Goal: Transaction & Acquisition: Purchase product/service

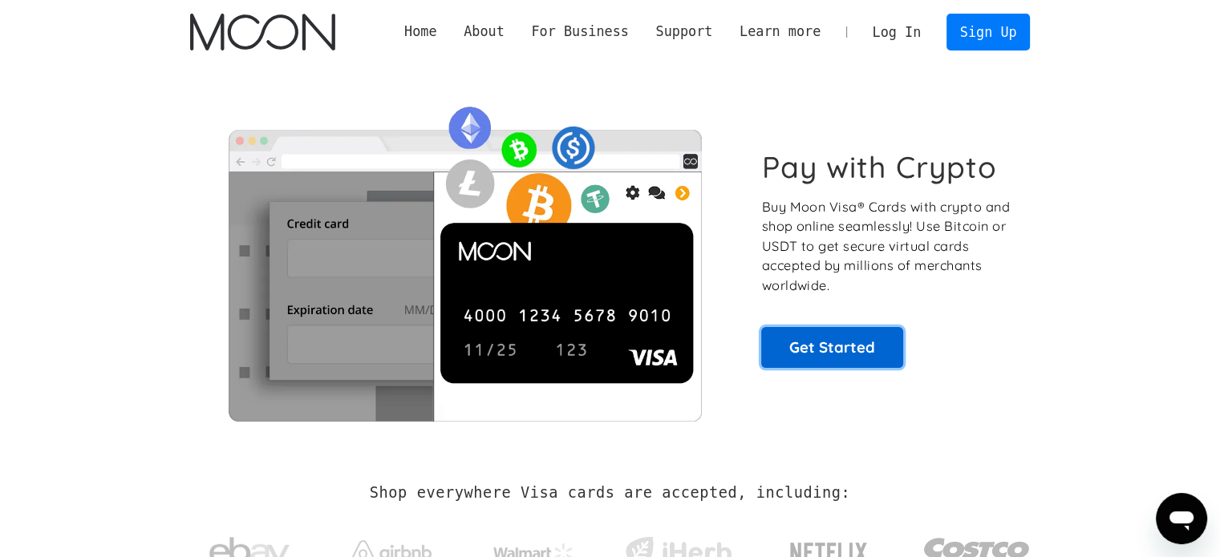
click at [849, 333] on link "Get Started" at bounding box center [832, 347] width 142 height 40
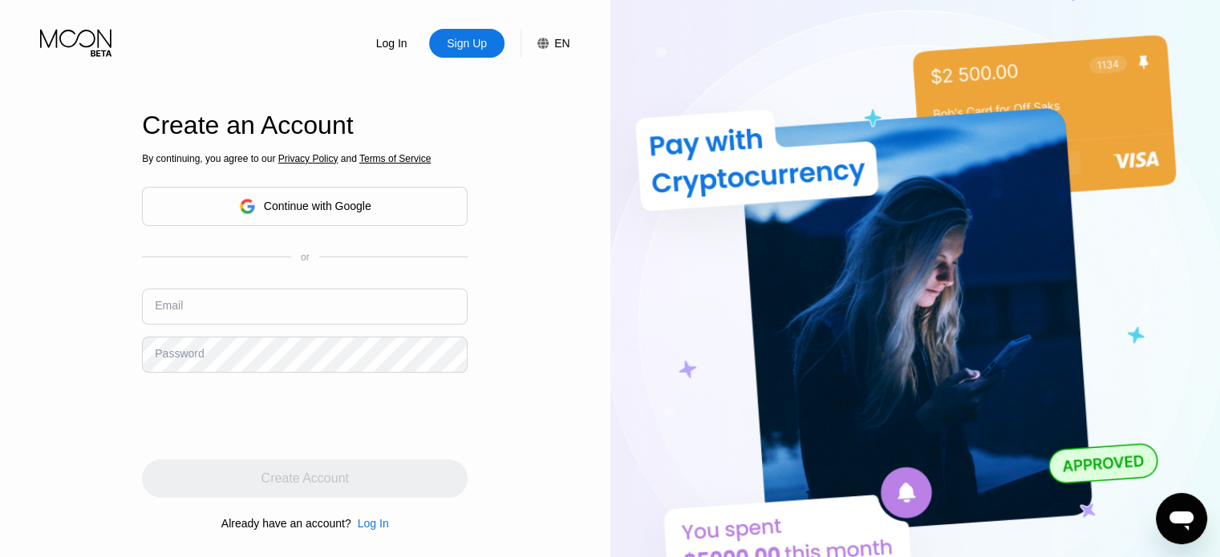
click at [338, 298] on input "text" at bounding box center [305, 307] width 326 height 36
click at [327, 194] on div "Continue with Google" at bounding box center [305, 206] width 132 height 25
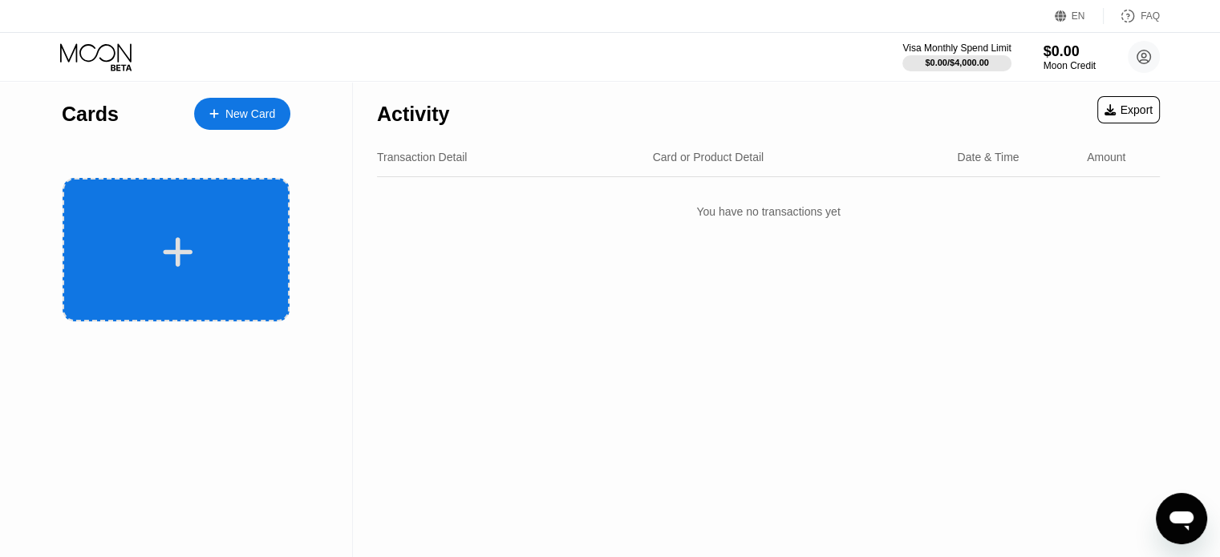
click at [139, 237] on div at bounding box center [178, 252] width 199 height 36
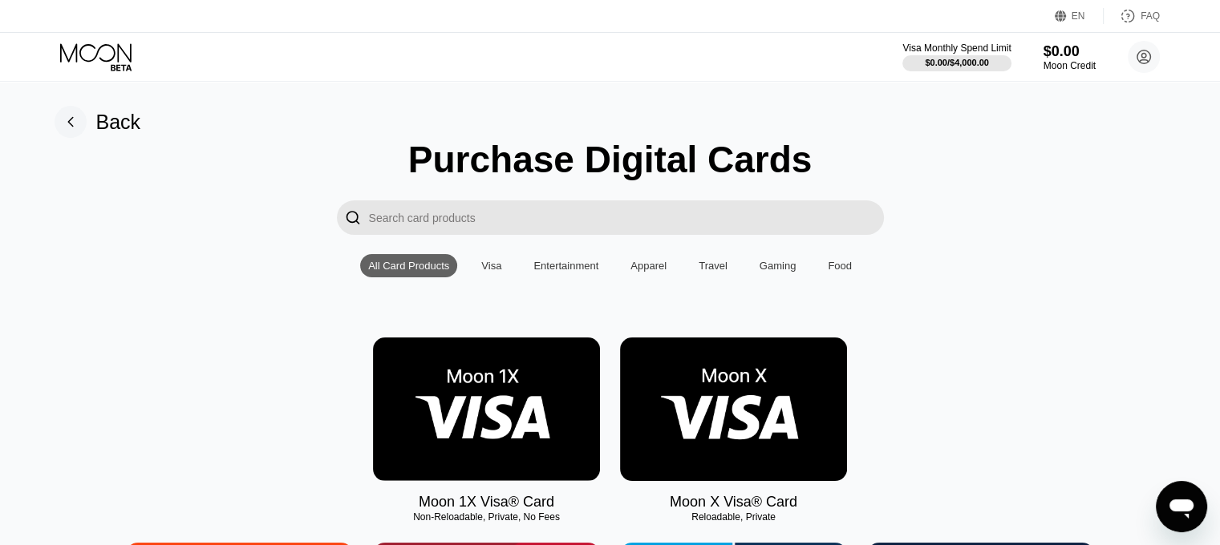
click at [765, 391] on img at bounding box center [733, 410] width 227 height 144
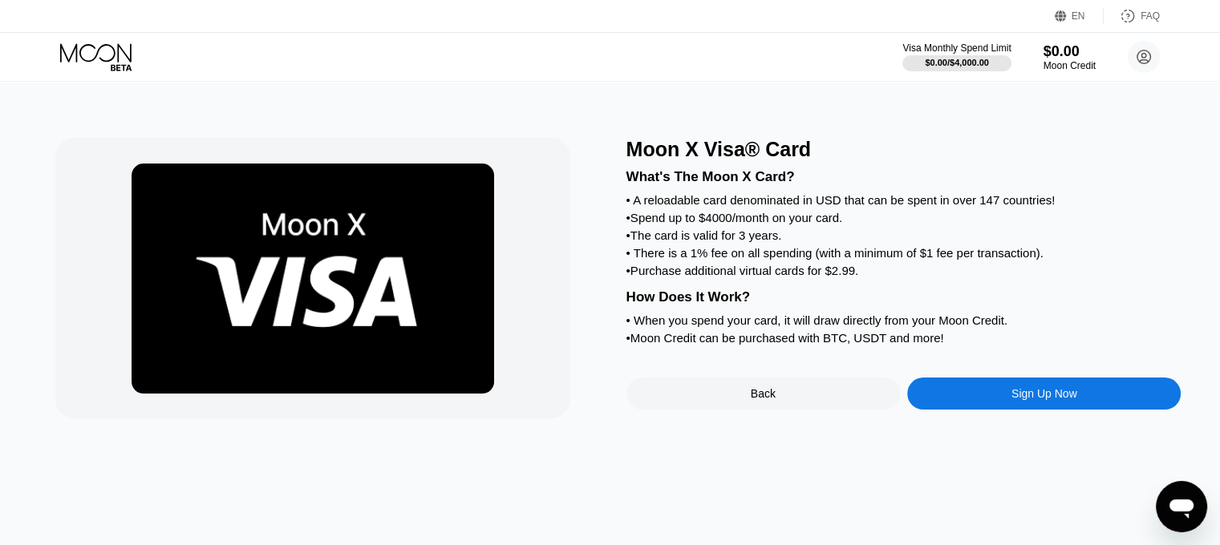
click at [1065, 409] on div "Sign Up Now" at bounding box center [1044, 394] width 274 height 32
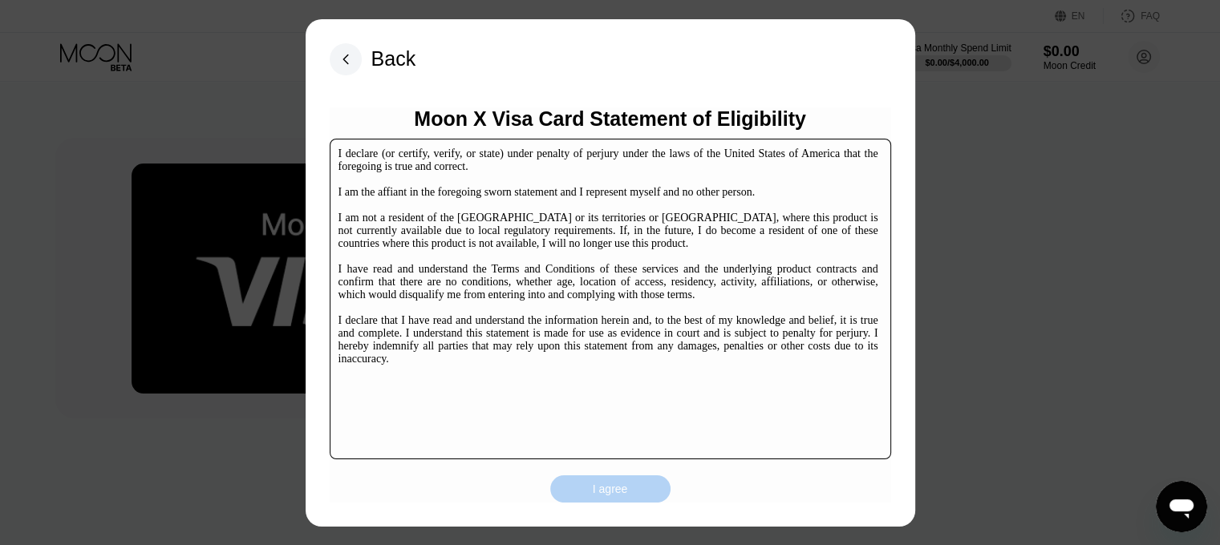
click at [606, 492] on div "I agree" at bounding box center [610, 489] width 35 height 14
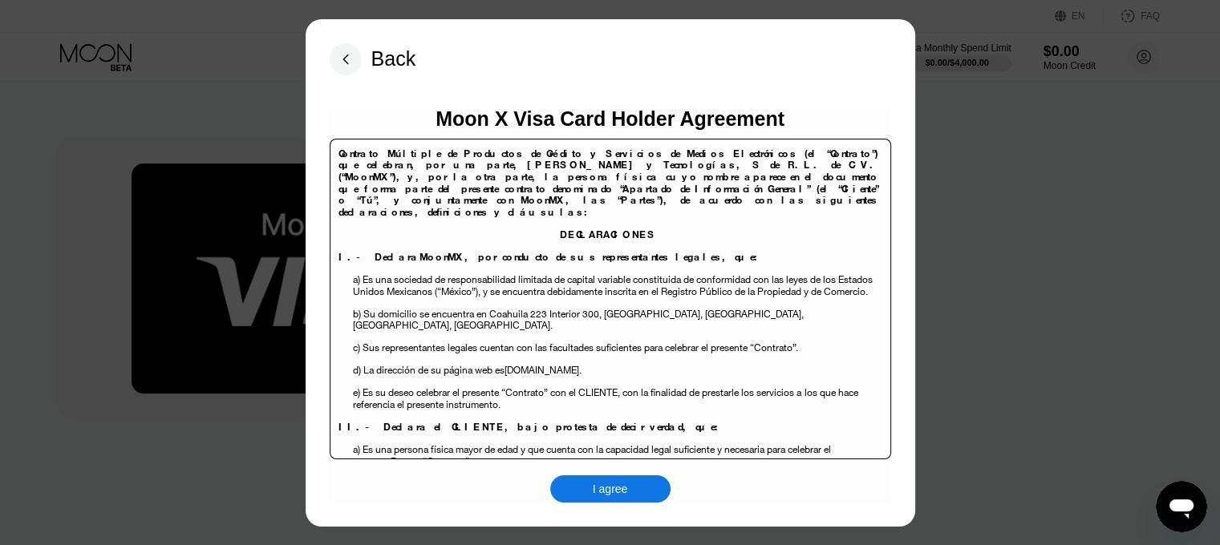
click at [604, 486] on div "I agree" at bounding box center [610, 489] width 35 height 14
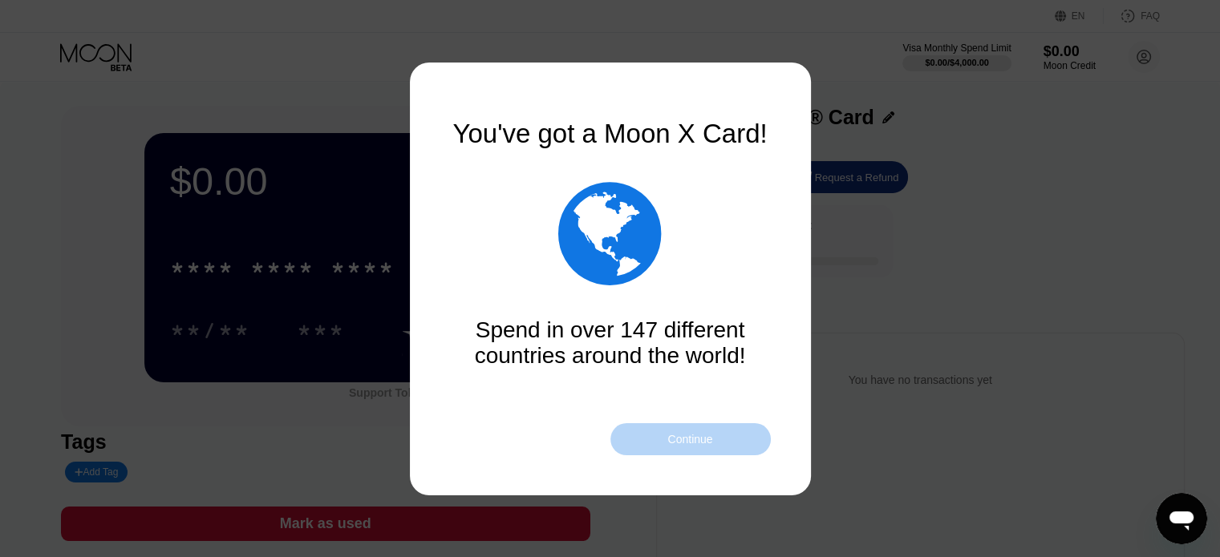
click at [712, 439] on div "Continue" at bounding box center [689, 439] width 45 height 13
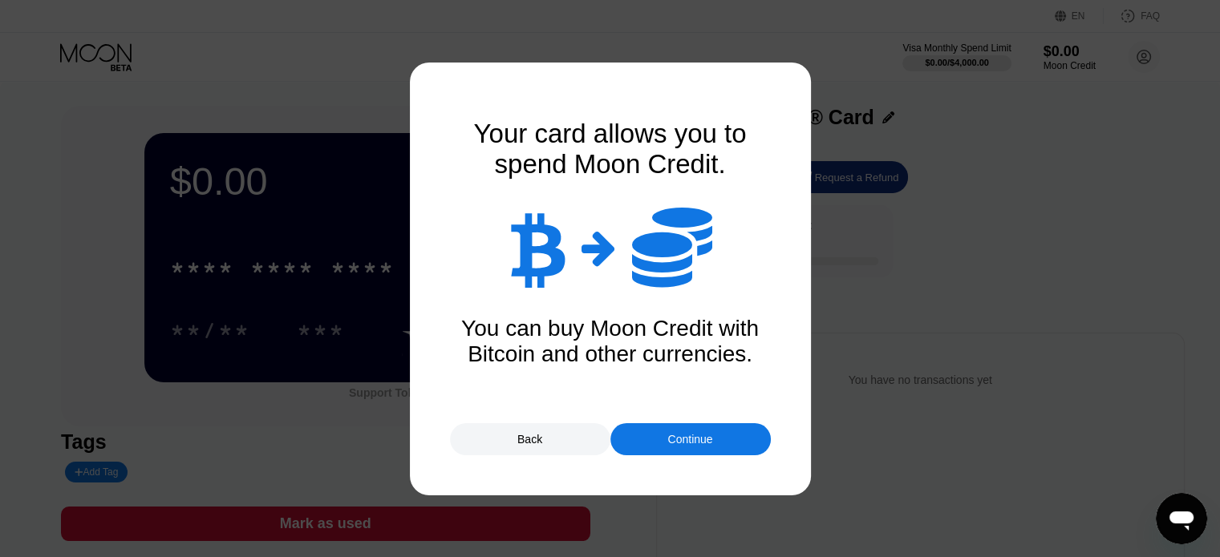
click at [731, 426] on div "Continue" at bounding box center [690, 439] width 160 height 32
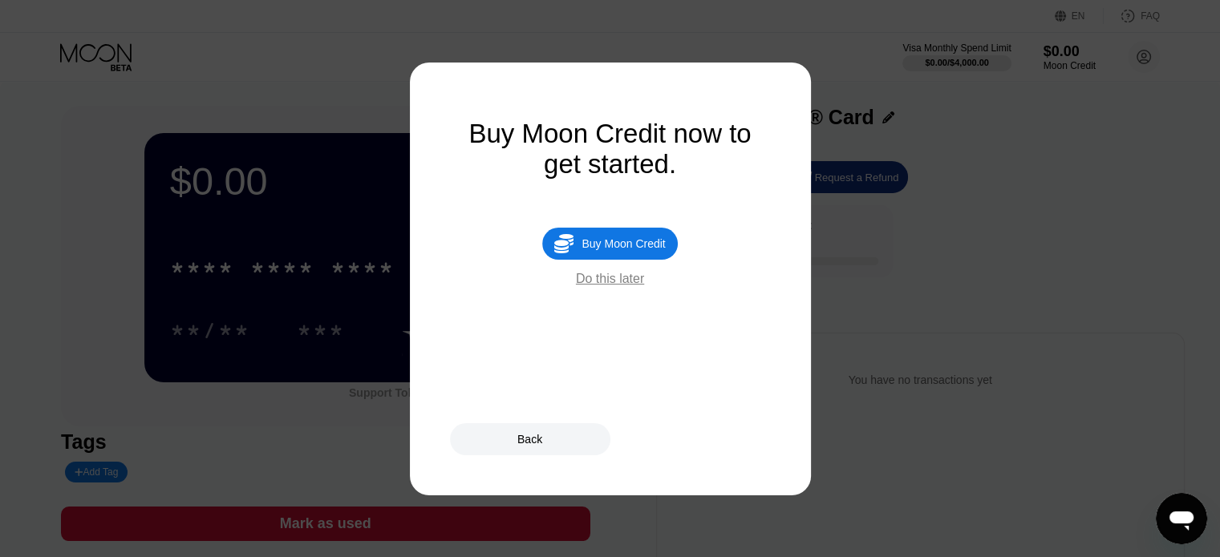
click at [617, 286] on div "Do this later" at bounding box center [610, 279] width 68 height 14
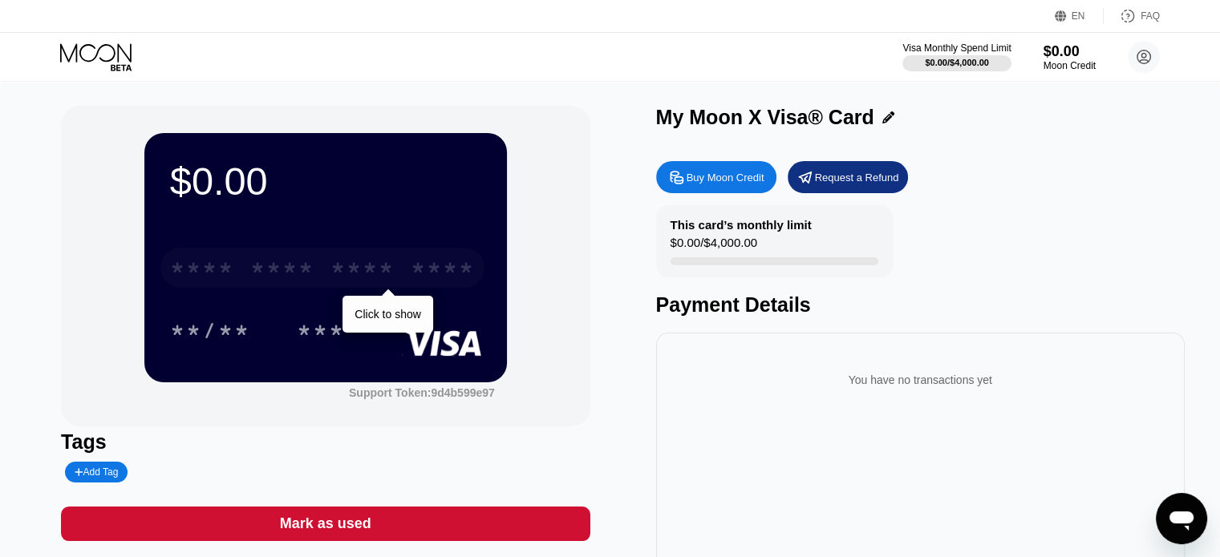
click at [399, 274] on div "* * * * * * * * * * * * ****" at bounding box center [322, 268] width 324 height 40
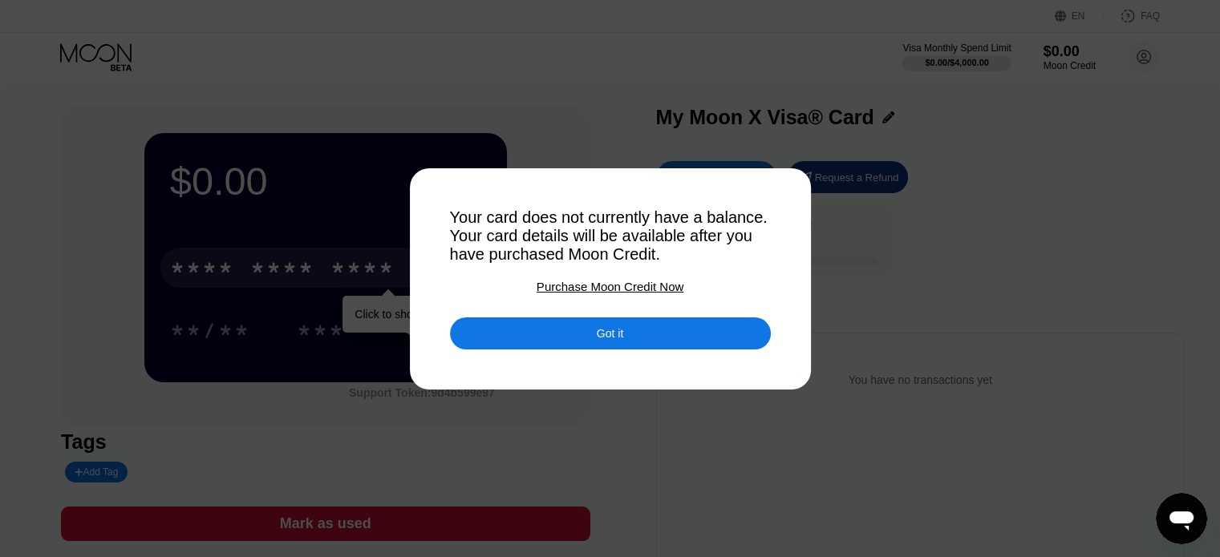
click at [500, 333] on div "Got it" at bounding box center [610, 334] width 321 height 32
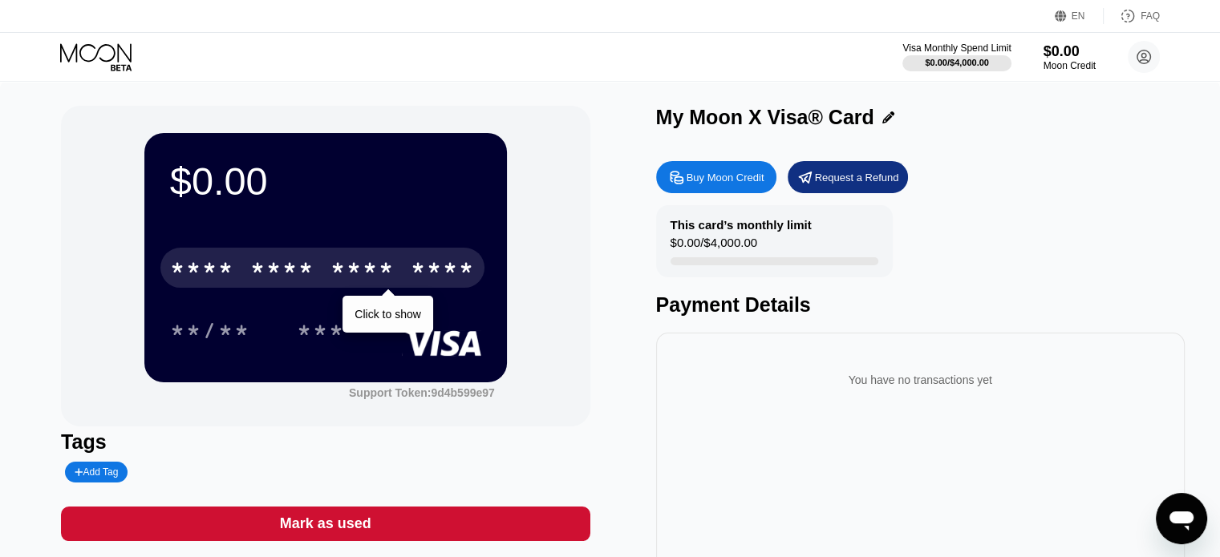
click at [436, 280] on div "****" at bounding box center [443, 270] width 64 height 26
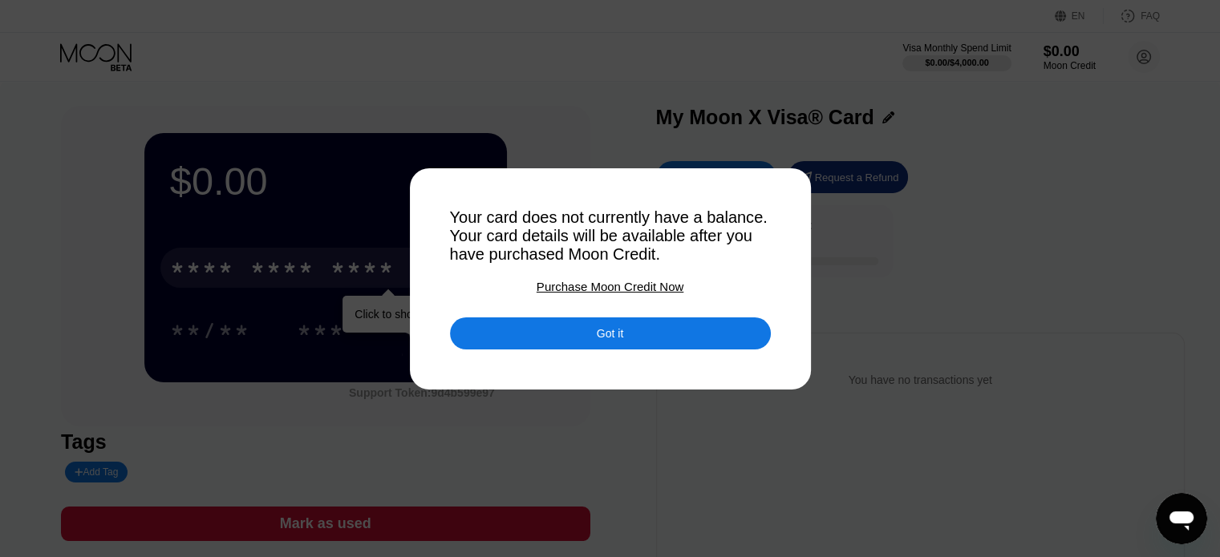
click at [618, 323] on div "Got it" at bounding box center [610, 334] width 321 height 32
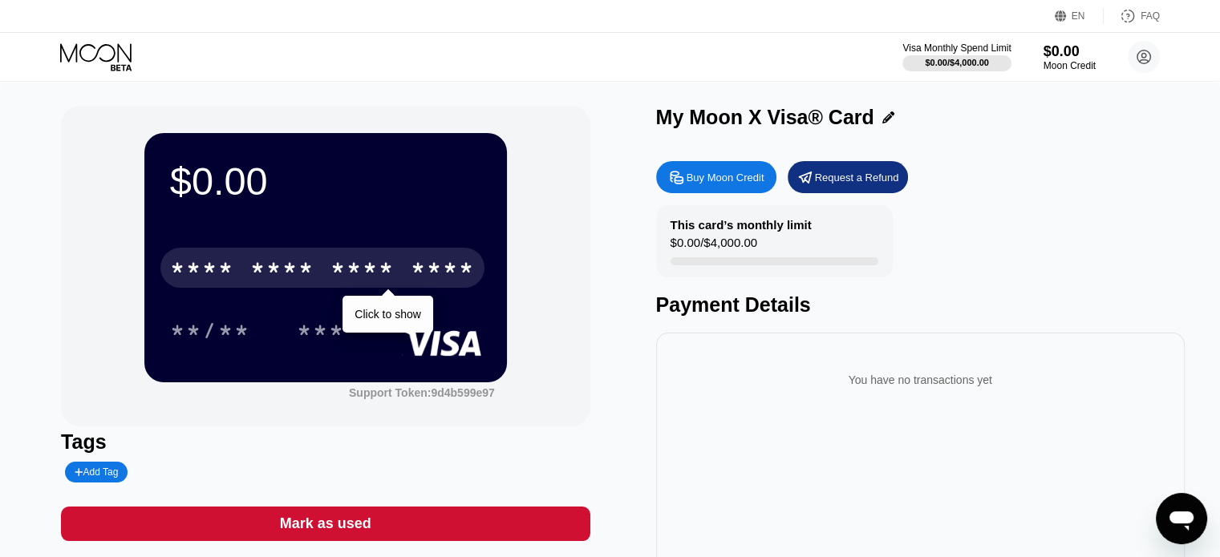
click at [387, 310] on div "Click to show" at bounding box center [387, 314] width 90 height 37
click at [412, 265] on div "****" at bounding box center [443, 270] width 64 height 26
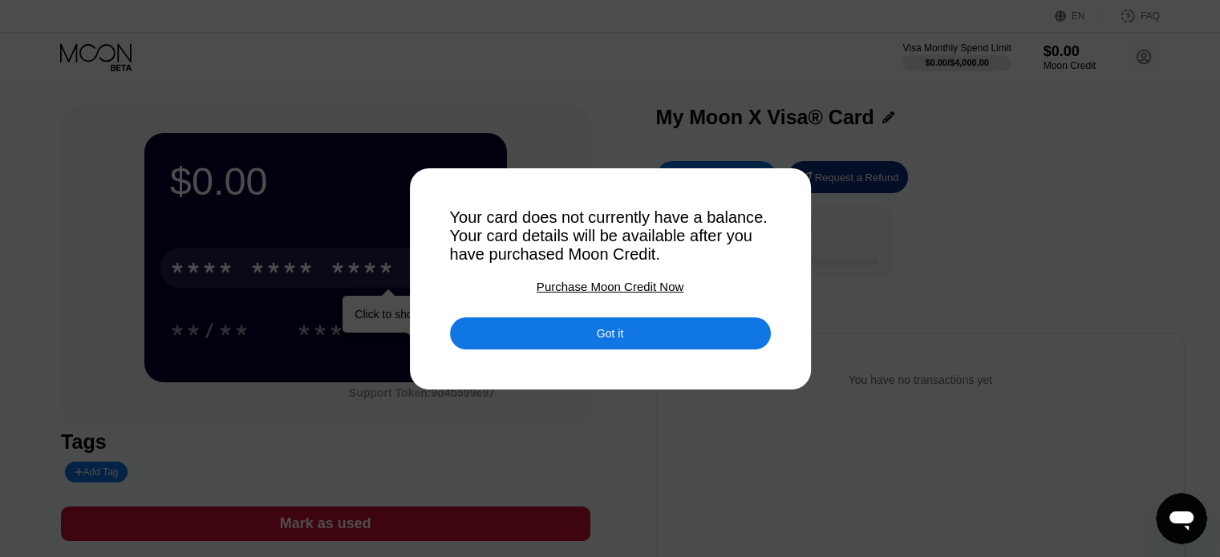
click at [573, 334] on div "Got it" at bounding box center [610, 334] width 321 height 32
